Goal: Find specific page/section

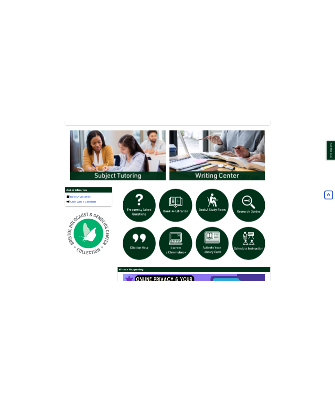
scroll to position [494, 0]
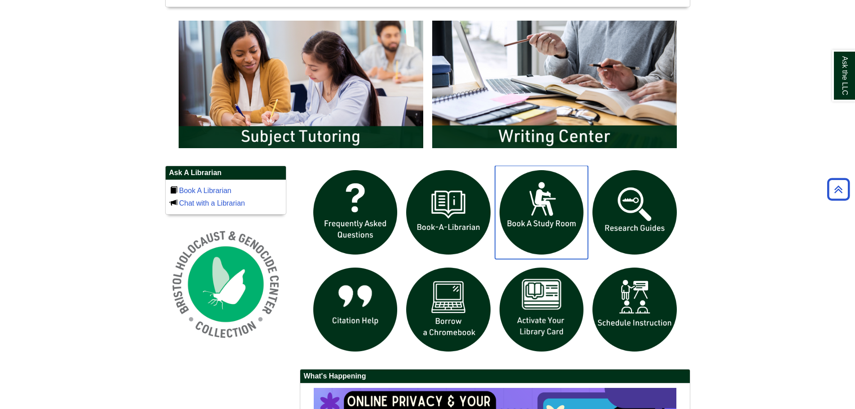
click at [537, 214] on img "slideshow" at bounding box center [541, 212] width 93 height 93
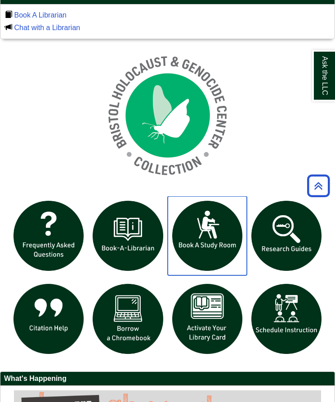
scroll to position [674, 0]
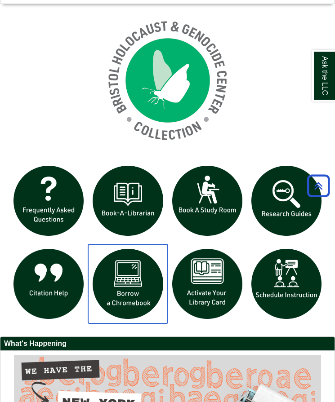
click at [144, 278] on img "slideshow" at bounding box center [127, 283] width 79 height 79
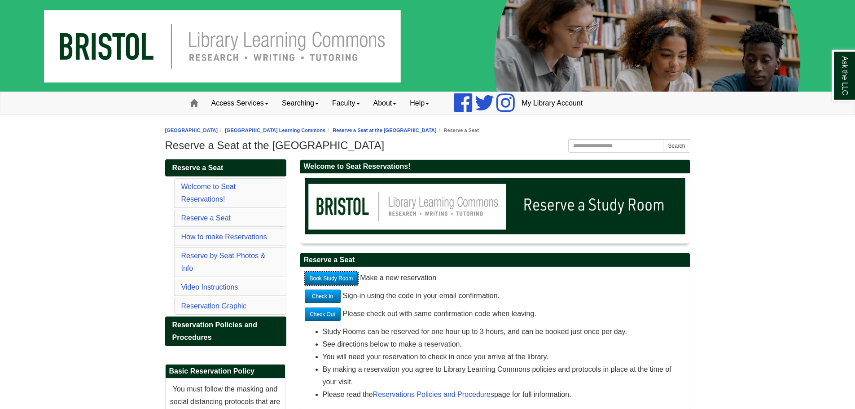
click at [327, 281] on link "Book Study Room" at bounding box center [331, 278] width 53 height 13
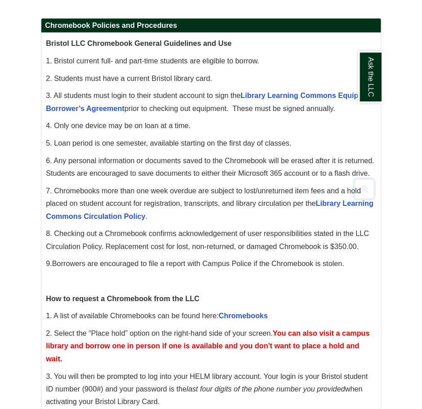
scroll to position [180, 0]
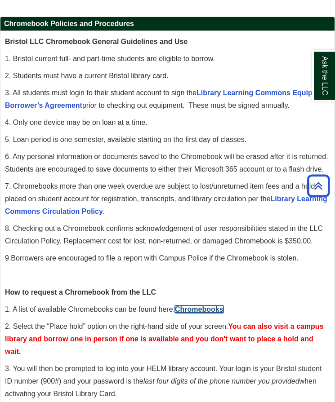
click at [186, 313] on link "Chromebooks" at bounding box center [199, 309] width 49 height 8
